Goal: Information Seeking & Learning: Learn about a topic

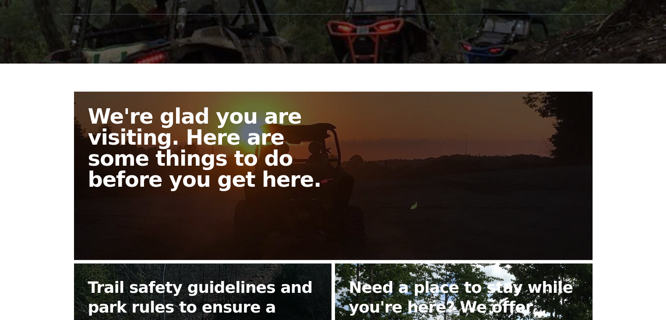
scroll to position [219, 0]
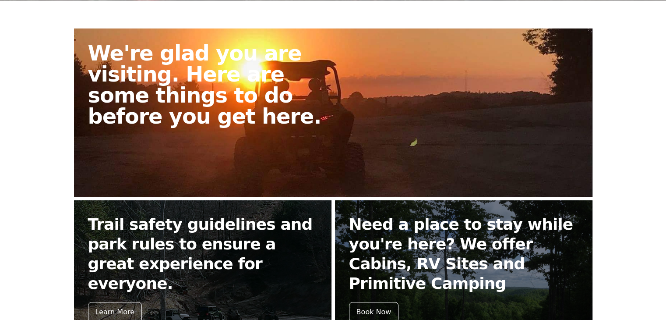
click at [287, 118] on h2 "We're glad you are visiting. Here are some things to do before you get here." at bounding box center [214, 84] width 252 height 84
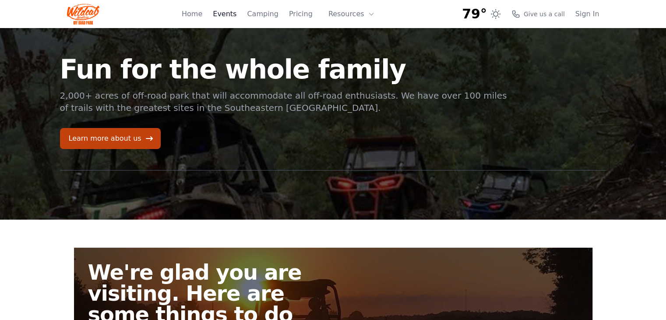
click at [231, 16] on link "Events" at bounding box center [225, 14] width 24 height 11
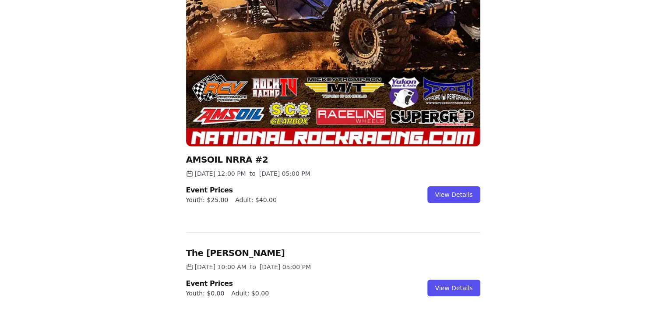
scroll to position [289, 0]
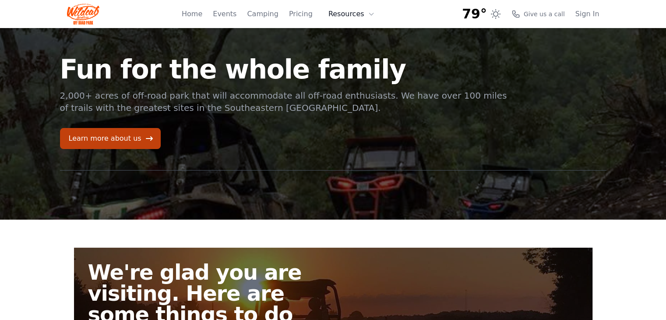
click at [357, 16] on button "Resources" at bounding box center [351, 14] width 57 height 18
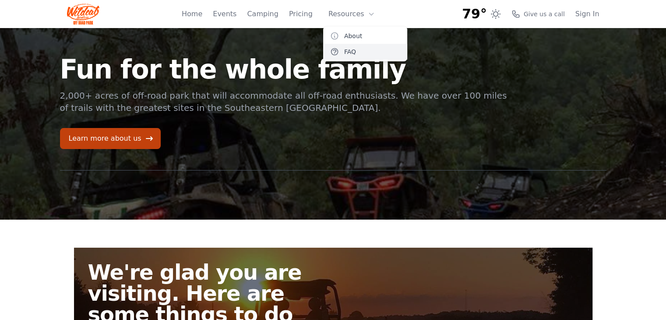
click at [352, 48] on link "FAQ" at bounding box center [365, 52] width 84 height 16
